Goal: Task Accomplishment & Management: Manage account settings

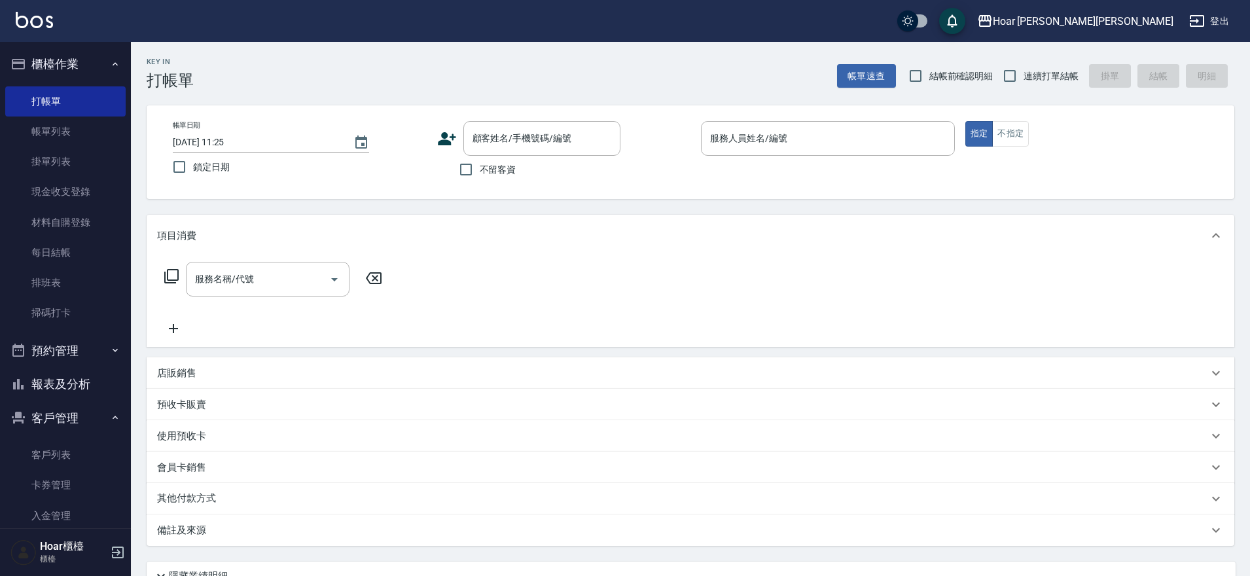
scroll to position [118, 0]
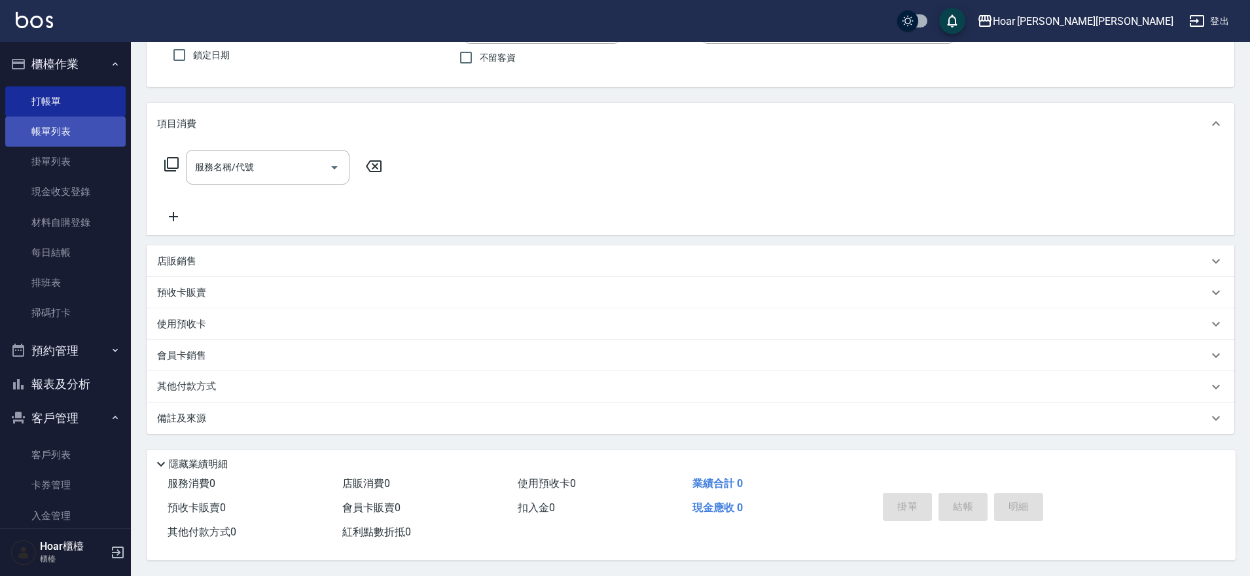
click at [89, 127] on link "帳單列表" at bounding box center [65, 131] width 120 height 30
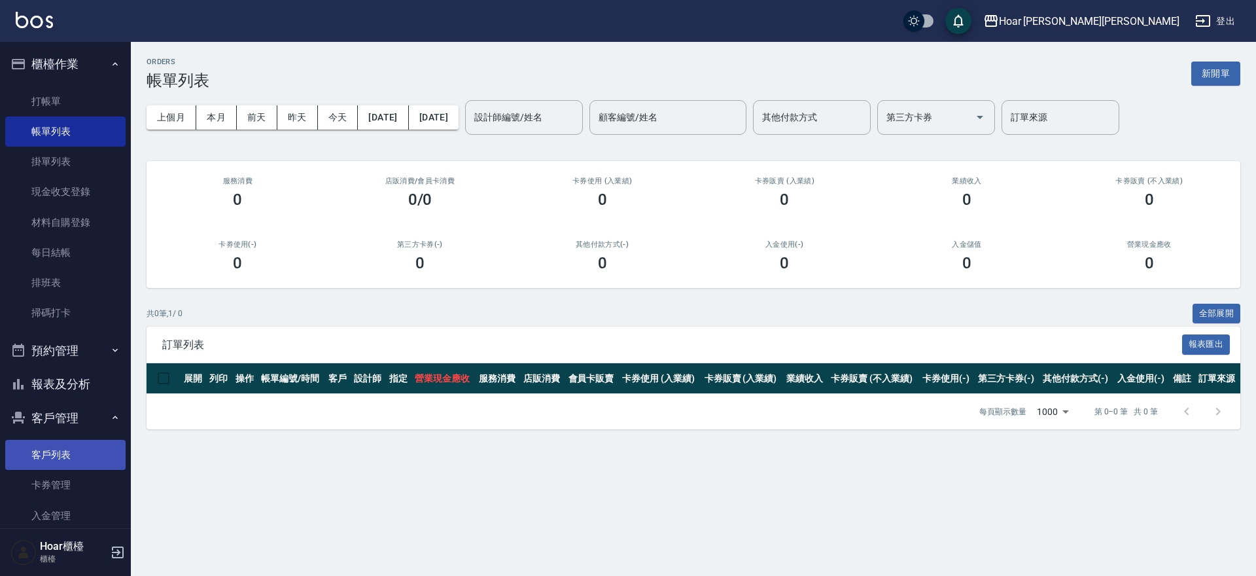
drag, startPoint x: 66, startPoint y: 453, endPoint x: 81, endPoint y: 447, distance: 16.4
click at [67, 454] on link "客戶列表" at bounding box center [65, 455] width 120 height 30
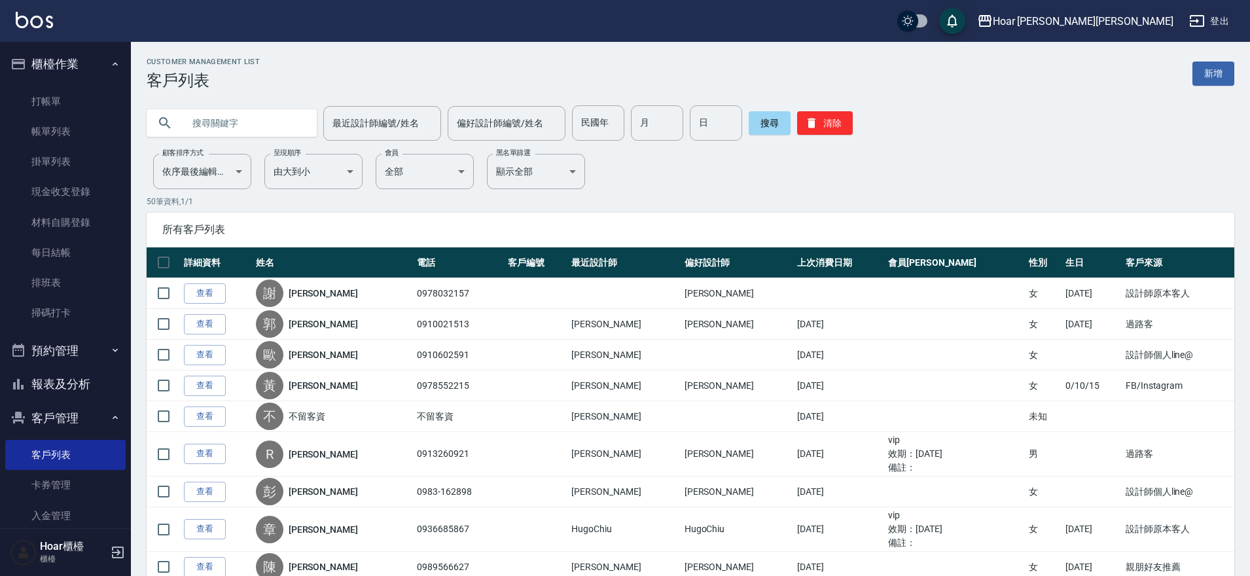
click at [188, 133] on input "text" at bounding box center [244, 122] width 123 height 35
type input "t"
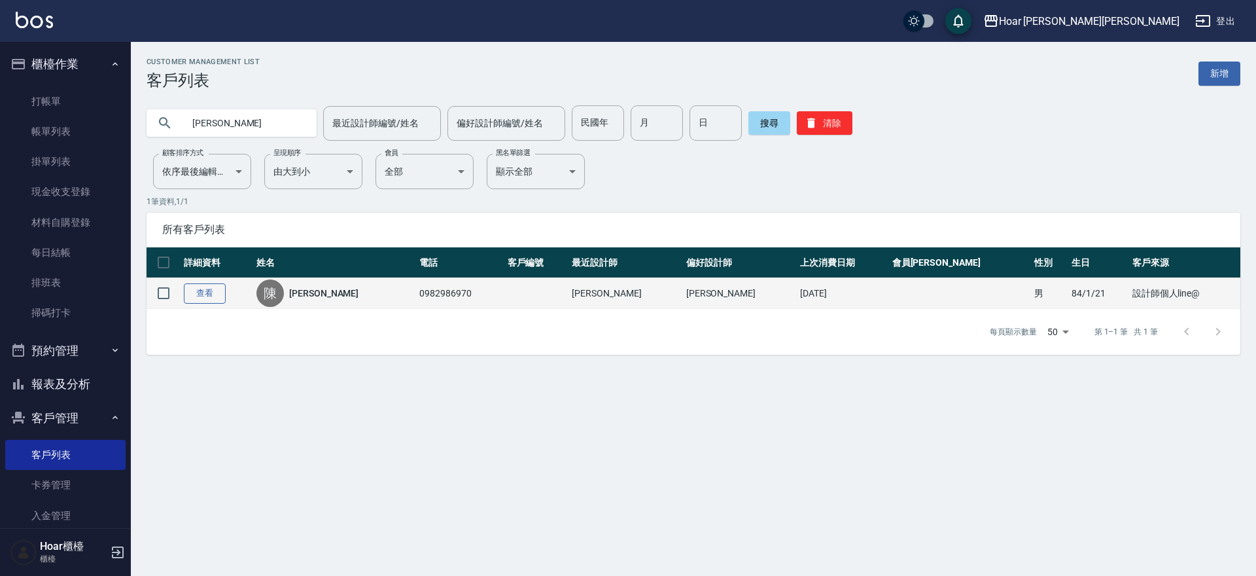
type input "[PERSON_NAME]"
click at [211, 292] on link "查看" at bounding box center [205, 293] width 42 height 20
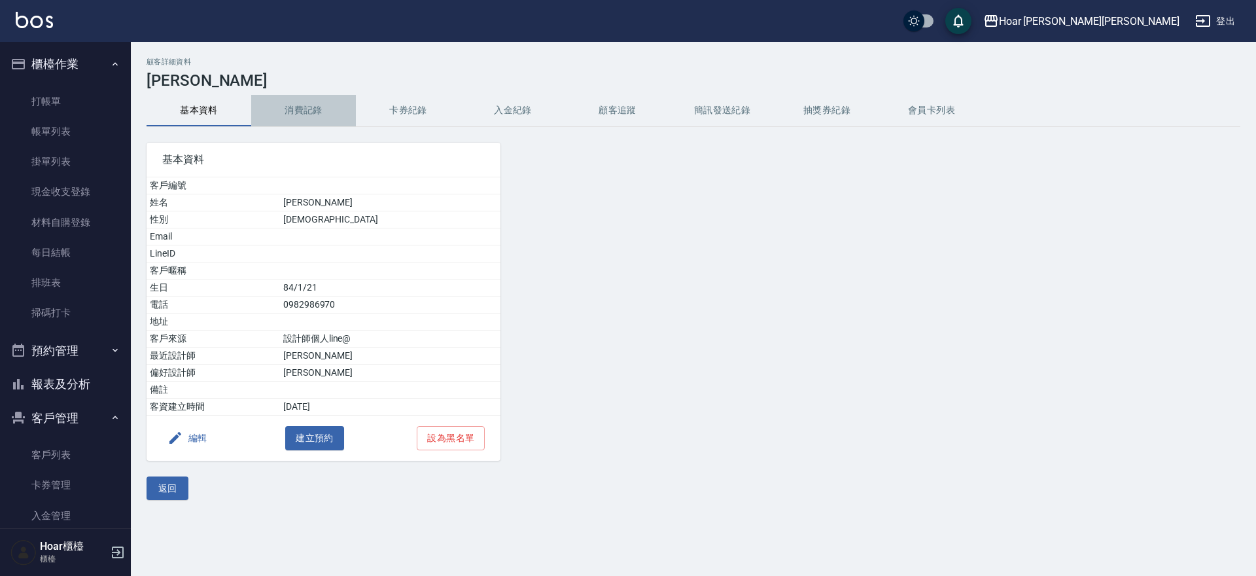
click at [306, 111] on button "消費記錄" at bounding box center [303, 110] width 105 height 31
